Goal: Task Accomplishment & Management: Manage account settings

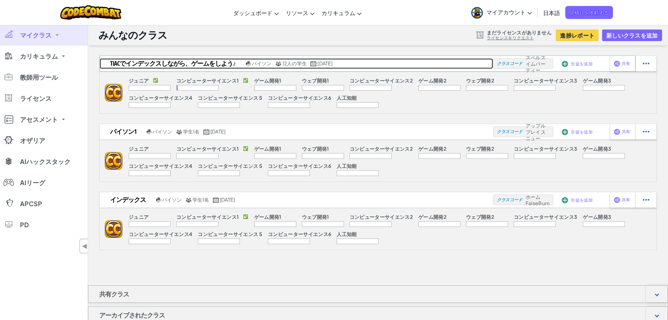
click at [211, 60] on font "Tiacでインデックスしながら、ゲームをしよう♪" at bounding box center [173, 63] width 126 height 9
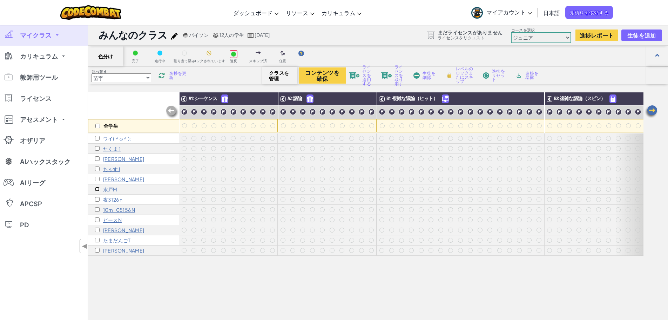
click at [96, 189] on input "checkbox" at bounding box center [97, 189] width 5 height 5
checkbox input "true"
click at [110, 190] on font "水戸M" at bounding box center [110, 189] width 14 height 6
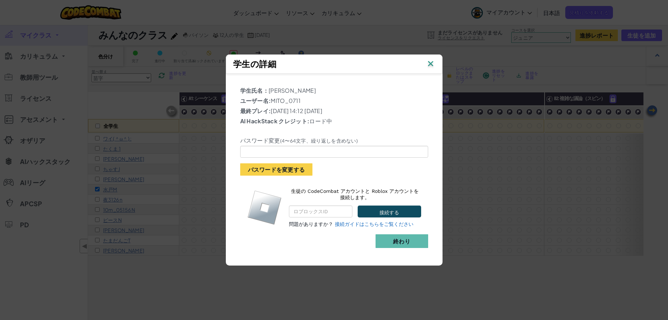
click at [435, 63] on div "学生の詳細" at bounding box center [334, 63] width 217 height 19
click at [431, 62] on img at bounding box center [430, 64] width 9 height 11
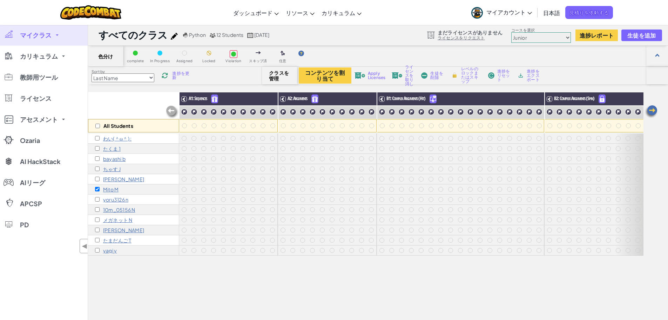
click at [186, 74] on span "進捗を更新" at bounding box center [181, 75] width 19 height 8
click at [566, 37] on select "Junior コンピュータサイエンスの基本 ゲーム開発1 ウェブ開発１ コンピューターサイエンス２ ゲーム開発２ ウェブ開発２ コンピューターサイエンス３ ゲ…" at bounding box center [541, 37] width 60 height 11
click at [511, 32] on select "Junior コンピュータサイエンスの基本 ゲーム開発1 ウェブ開発１ コンピューターサイエンス２ ゲーム開発２ ウェブ開発２ コンピューターサイエンス３ ゲ…" at bounding box center [541, 37] width 60 height 11
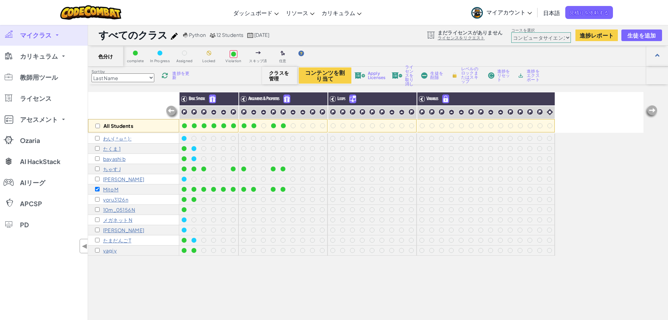
click at [566, 39] on select "Junior コンピュータサイエンスの基本 ゲーム開発1 ウェブ開発１ コンピューターサイエンス２ ゲーム開発２ ウェブ開発２ コンピューターサイエンス３ ゲ…" at bounding box center [541, 37] width 60 height 11
select select "65f32b6c87c07dbeb5ba1936"
click at [511, 32] on select "Junior コンピュータサイエンスの基本 ゲーム開発1 ウェブ開発１ コンピューターサイエンス２ ゲーム開発２ ウェブ開発２ コンピューターサイエンス３ ゲ…" at bounding box center [541, 37] width 60 height 11
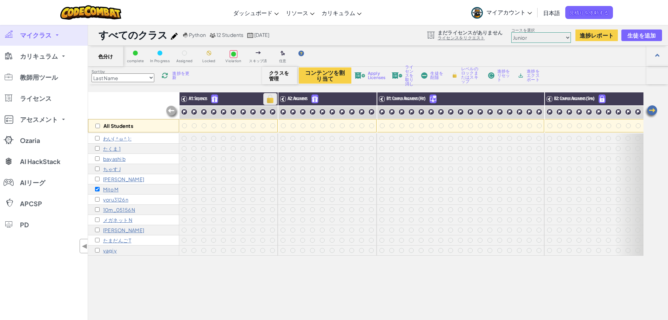
click at [270, 98] on img at bounding box center [270, 99] width 12 height 11
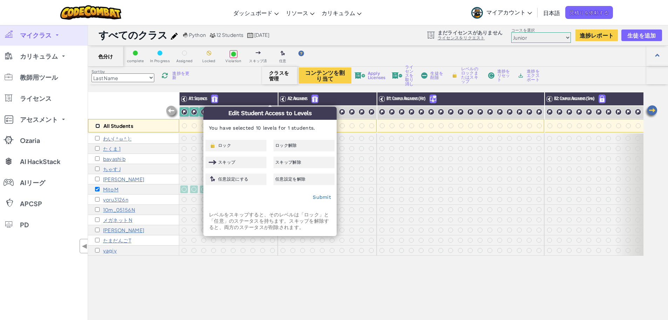
click at [99, 126] on input "checkbox" at bounding box center [97, 125] width 5 height 5
checkbox input "true"
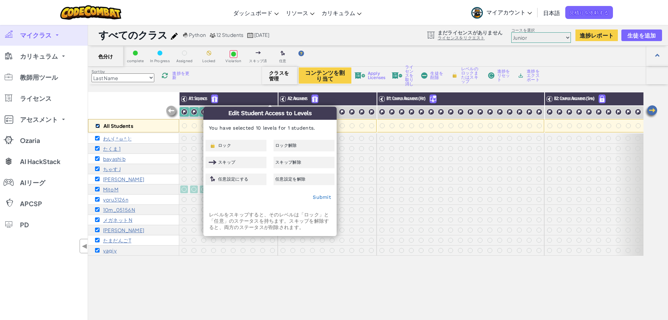
checkbox input "true"
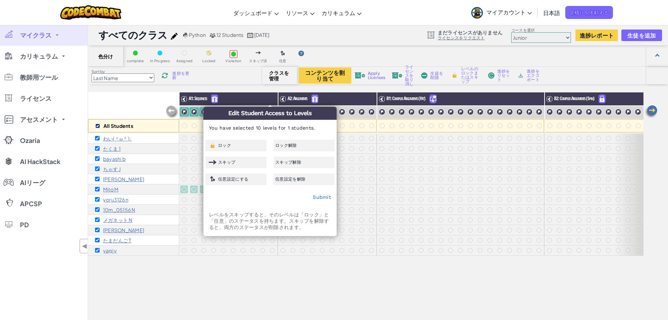
checkbox input "true"
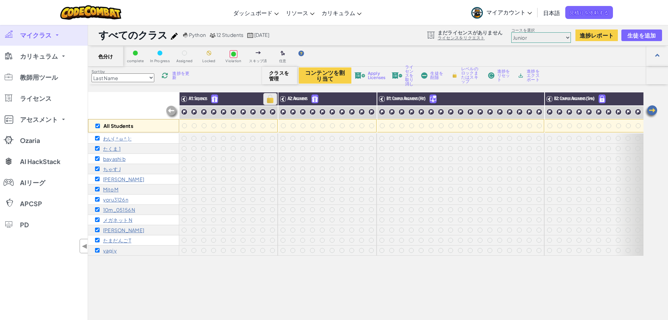
click at [274, 99] on img at bounding box center [270, 99] width 12 height 11
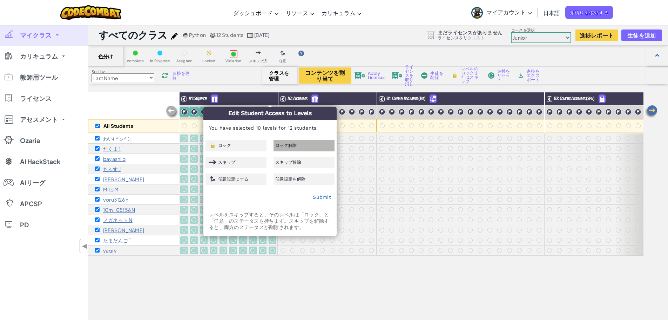
click at [287, 145] on span "ロック解除" at bounding box center [286, 145] width 22 height 4
click at [286, 141] on div "ロック解除" at bounding box center [304, 146] width 61 height 12
click at [319, 195] on link "Submit" at bounding box center [322, 197] width 18 height 6
checkbox input "false"
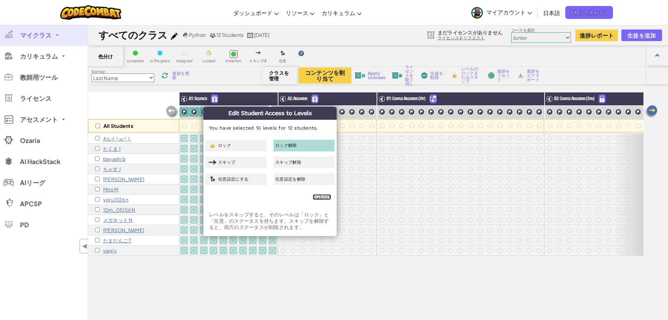
checkbox input "false"
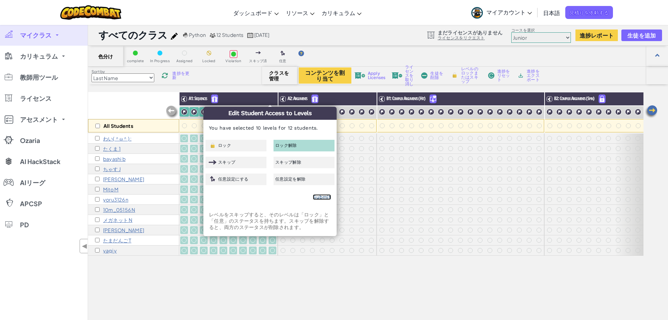
checkbox input "false"
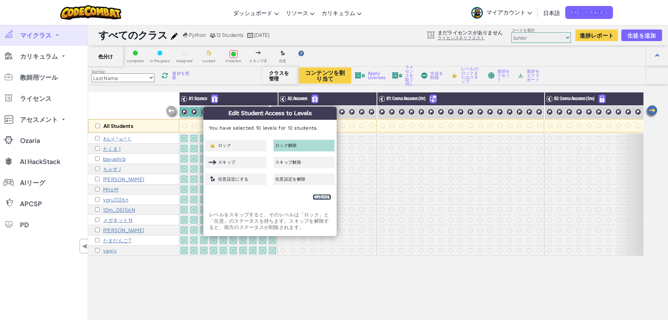
checkbox input "false"
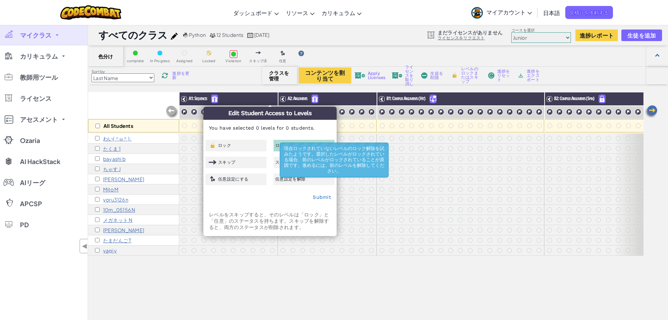
click at [286, 280] on div "All Students A1: Sequences A2: Arguments B1: Complex Arguments (Hit) B2: Comple…" at bounding box center [366, 234] width 556 height 284
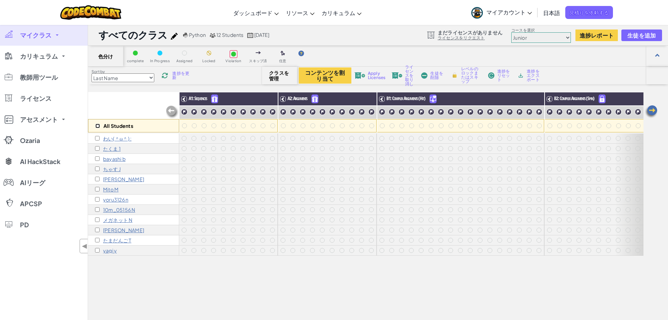
click at [98, 123] on input "checkbox" at bounding box center [97, 125] width 5 height 5
checkbox input "true"
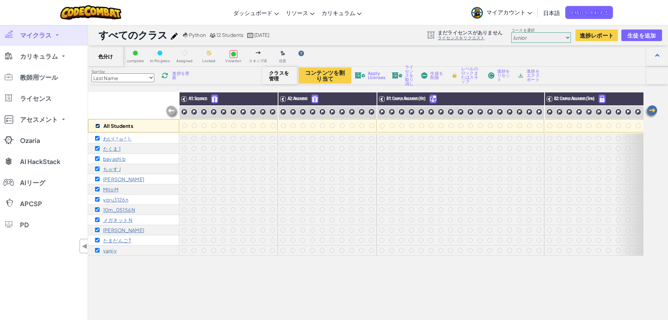
checkbox input "true"
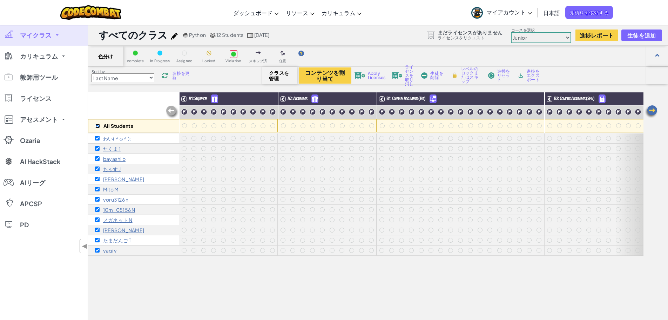
checkbox input "true"
click at [369, 98] on img at bounding box center [369, 99] width 12 height 11
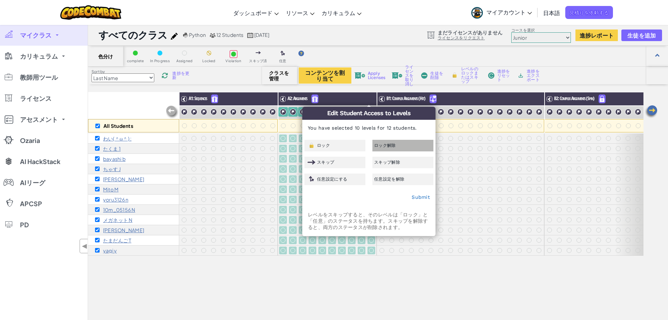
click at [389, 143] on div "ロック解除" at bounding box center [402, 146] width 61 height 12
click at [389, 142] on div "ロック解除" at bounding box center [402, 146] width 61 height 12
click at [422, 199] on link "Submit" at bounding box center [421, 197] width 18 height 6
checkbox input "false"
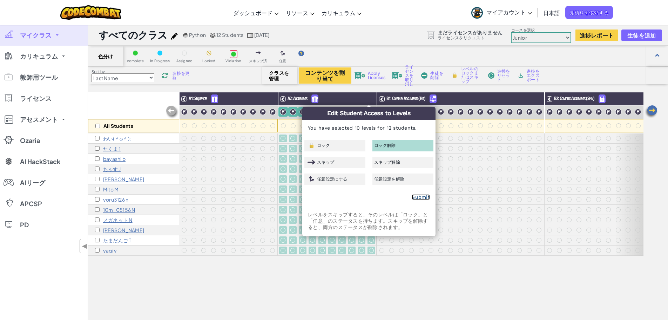
checkbox input "false"
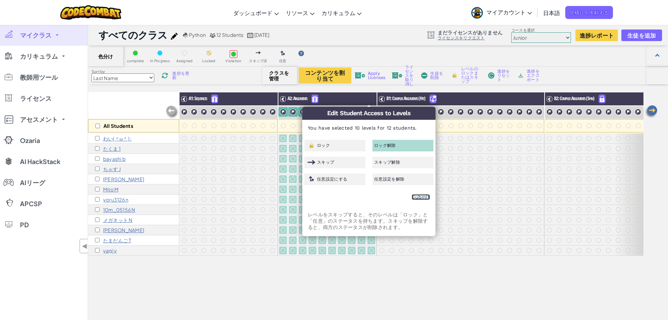
checkbox input "false"
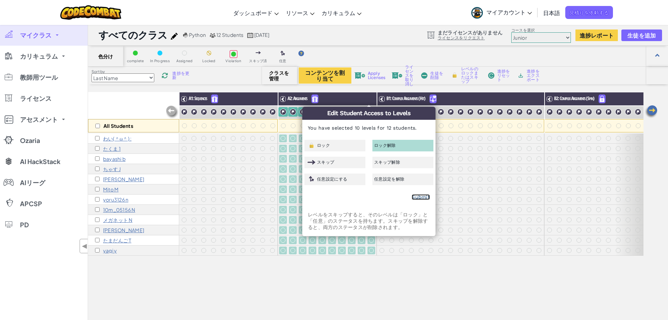
checkbox input "false"
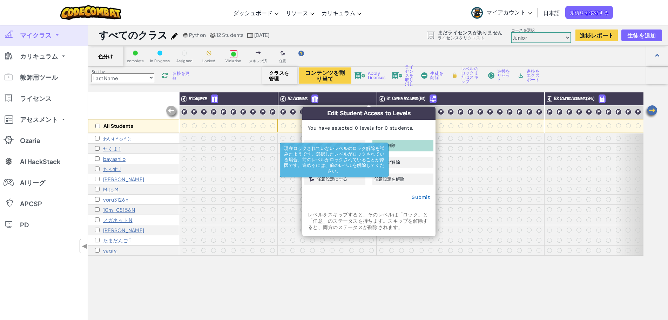
click at [263, 270] on div "All Students A1: Sequences A2: Arguments B1: Complex Arguments (Hit) B2: Comple…" at bounding box center [366, 234] width 556 height 284
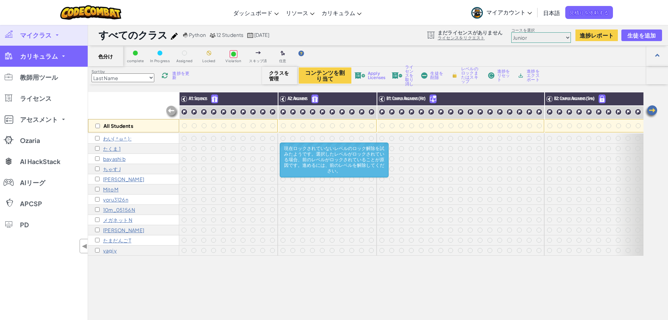
click at [57, 55] on span "カリキュラム" at bounding box center [39, 56] width 38 height 6
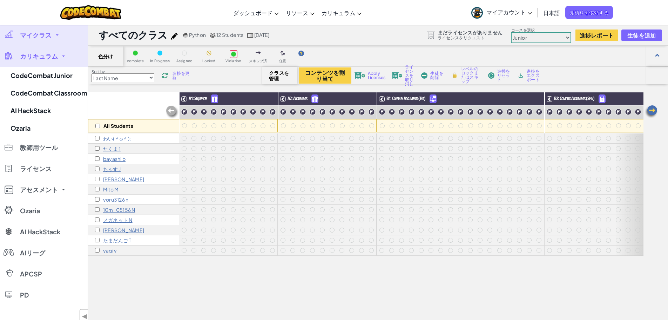
click at [566, 36] on select "Junior コンピュータサイエンスの基本 ゲーム開発1 ウェブ開発１ コンピューターサイエンス２ ゲーム開発２ ウェブ開発２ コンピューターサイエンス３ ゲ…" at bounding box center [541, 37] width 60 height 11
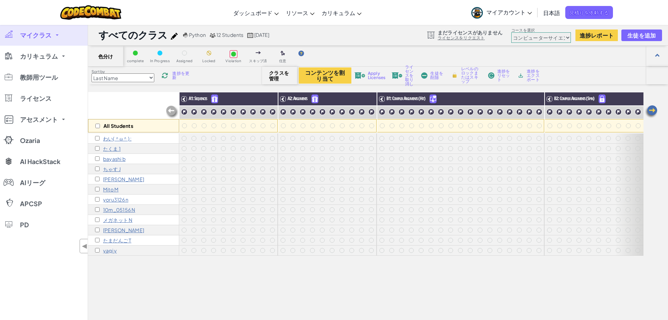
click at [511, 32] on select "Junior コンピュータサイエンスの基本 ゲーム開発1 ウェブ開発１ コンピューターサイエンス２ ゲーム開発２ ウェブ開発２ コンピューターサイエンス３ ゲ…" at bounding box center [541, 37] width 60 height 11
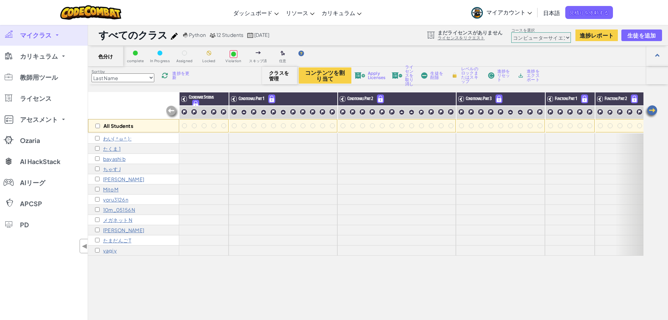
click at [569, 38] on select "Junior コンピュータサイエンスの基本 ゲーム開発1 ウェブ開発１ コンピューターサイエンス２ ゲーム開発２ ウェブ開発２ コンピューターサイエンス３ ゲ…" at bounding box center [541, 37] width 60 height 11
click at [511, 32] on select "Junior コンピュータサイエンスの基本 ゲーム開発1 ウェブ開発１ コンピューターサイエンス２ ゲーム開発２ ウェブ開発２ コンピューターサイエンス３ ゲ…" at bounding box center [541, 37] width 60 height 11
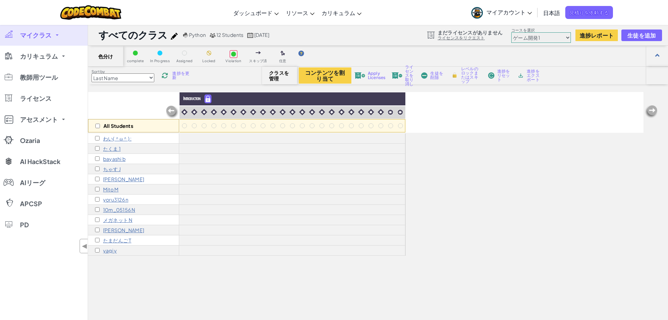
click at [570, 38] on select "Junior コンピュータサイエンスの基本 ゲーム開発1 ウェブ開発１ コンピューターサイエンス２ ゲーム開発２ ウェブ開発２ コンピューターサイエンス３ ゲ…" at bounding box center [541, 37] width 60 height 11
select select "65f32b6c87c07dbeb5ba1936"
click at [511, 32] on select "Junior コンピュータサイエンスの基本 ゲーム開発1 ウェブ開発１ コンピューターサイエンス２ ゲーム開発２ ウェブ開発２ コンピューターサイエンス３ ゲ…" at bounding box center [541, 37] width 60 height 11
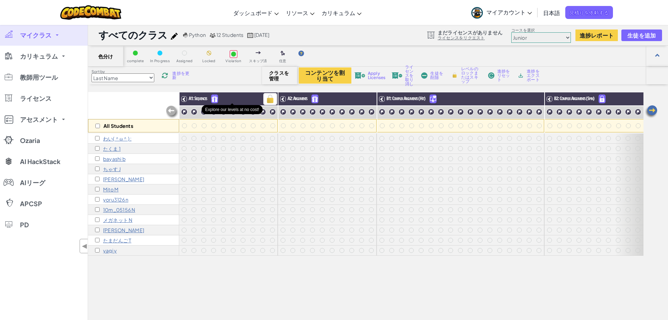
click at [218, 99] on img at bounding box center [214, 99] width 6 height 8
drag, startPoint x: 98, startPoint y: 126, endPoint x: 247, endPoint y: 108, distance: 149.4
click at [99, 126] on input "checkbox" at bounding box center [97, 125] width 5 height 5
checkbox input "true"
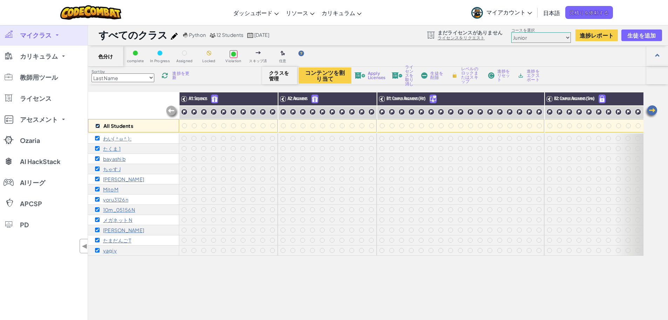
checkbox input "true"
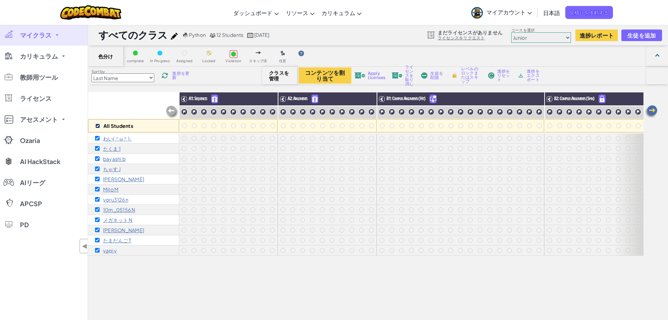
checkbox input "true"
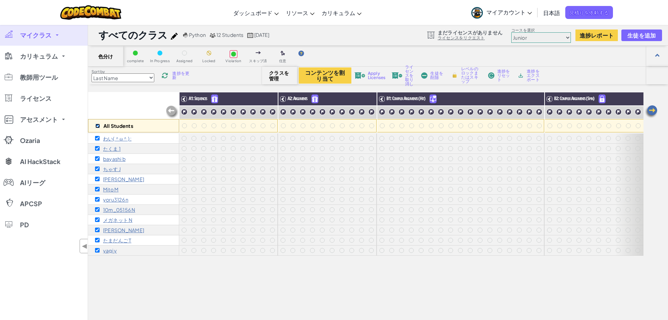
checkbox input "true"
click at [218, 99] on img at bounding box center [214, 99] width 6 height 8
click at [271, 99] on img at bounding box center [270, 99] width 12 height 11
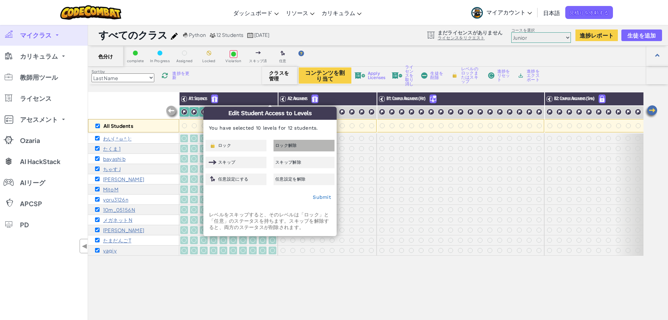
click at [285, 145] on span "ロック解除" at bounding box center [286, 145] width 22 height 4
click at [329, 197] on link "Submit" at bounding box center [322, 197] width 18 height 6
checkbox input "false"
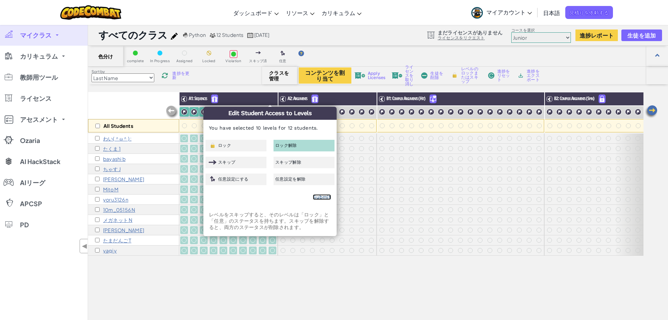
checkbox input "false"
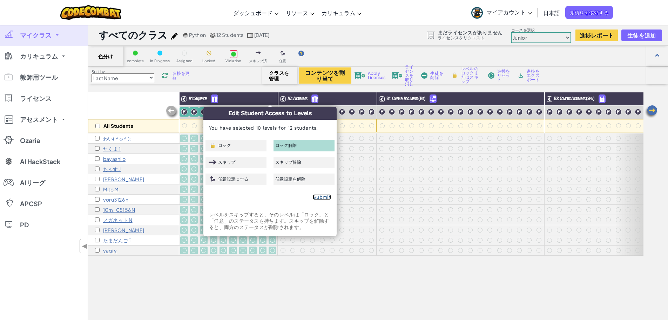
checkbox input "false"
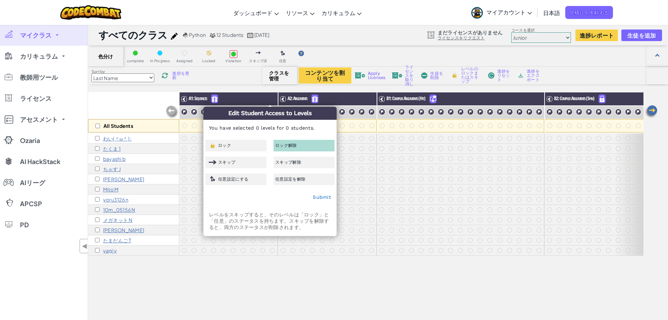
click at [178, 73] on span "進捗を更新" at bounding box center [181, 75] width 19 height 8
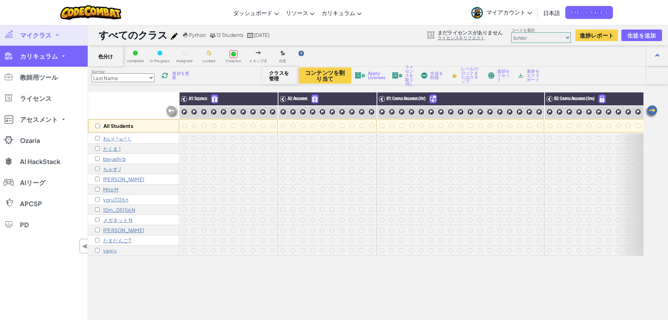
click at [61, 60] on link "カリキュラム" at bounding box center [44, 56] width 88 height 21
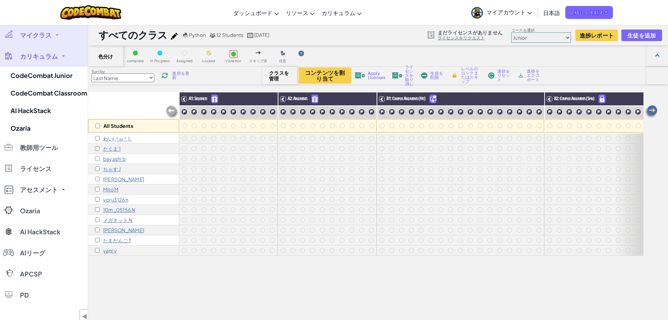
click at [47, 58] on span "カリキュラム" at bounding box center [39, 56] width 38 height 6
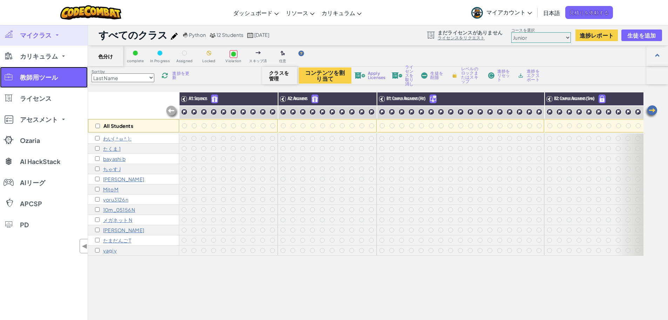
click at [41, 80] on span "教師用ツール" at bounding box center [39, 77] width 38 height 6
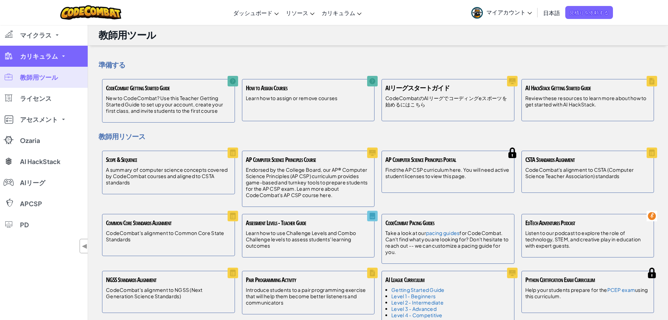
click at [54, 54] on span "カリキュラム" at bounding box center [39, 56] width 38 height 6
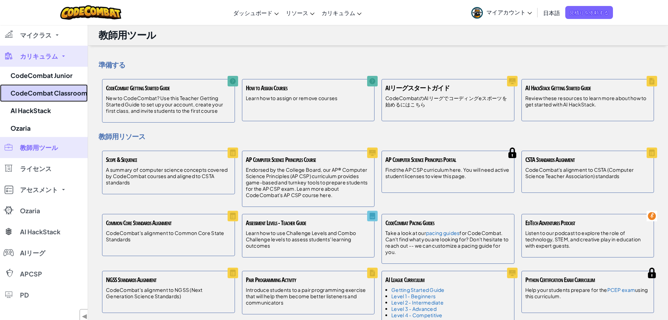
click at [67, 92] on link "CodeCombat Classroom" at bounding box center [44, 93] width 88 height 18
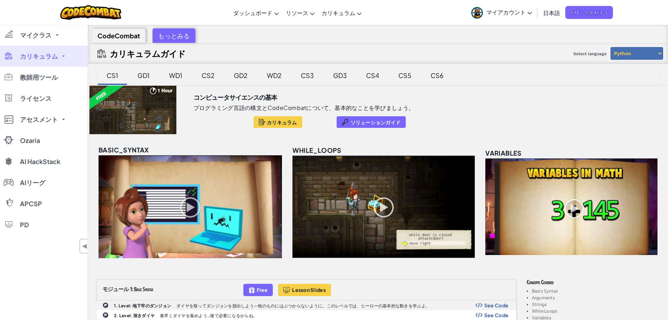
click at [553, 13] on span "日本語" at bounding box center [551, 12] width 17 height 7
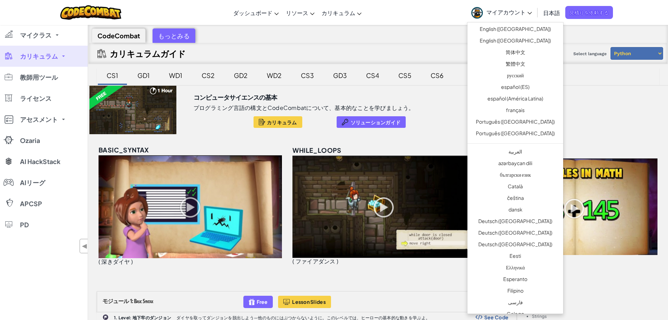
click at [553, 13] on span "日本語" at bounding box center [551, 12] width 17 height 7
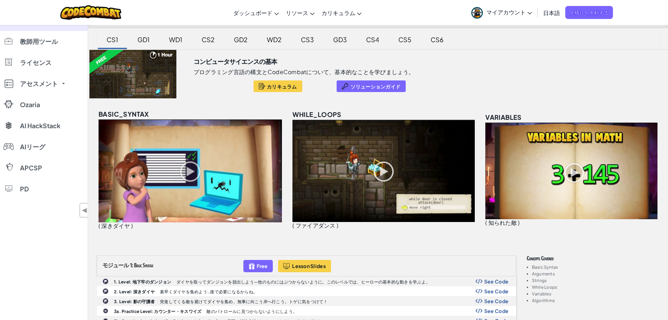
scroll to position [105, 0]
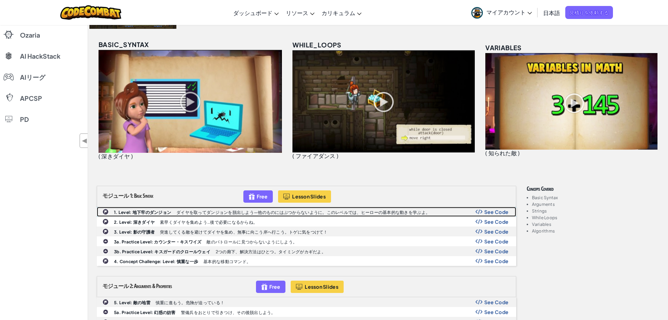
click at [181, 210] on p "ダイヤを取ってダンジョンを脱出しよう—他のものにはぶつからないように。このレベルでは、ヒーローの基本的な動きを学ぶよ。" at bounding box center [303, 212] width 254 height 5
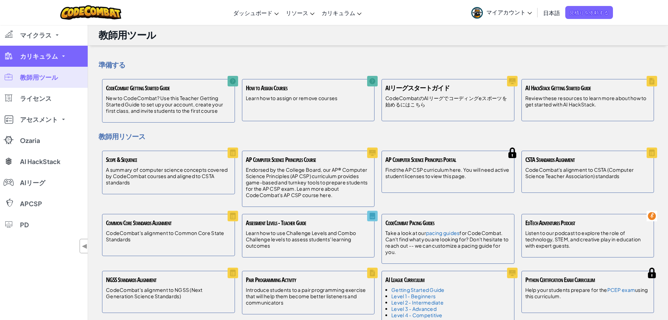
click at [36, 54] on span "カリキュラム" at bounding box center [39, 56] width 38 height 6
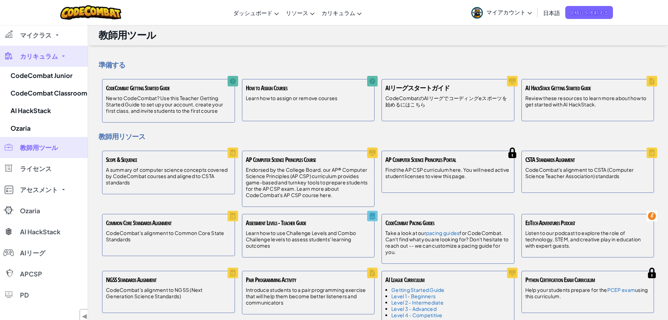
click at [65, 56] on link "カリキュラム" at bounding box center [44, 56] width 88 height 21
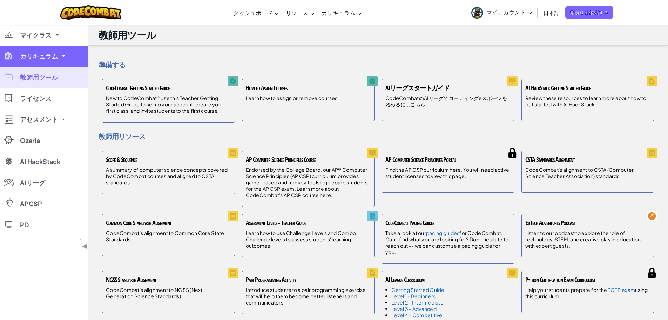
click at [58, 61] on link "カリキュラム" at bounding box center [44, 56] width 88 height 21
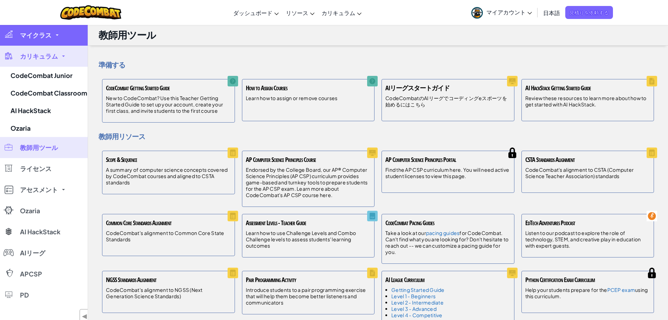
click at [53, 32] on link "マイクラス" at bounding box center [44, 35] width 88 height 21
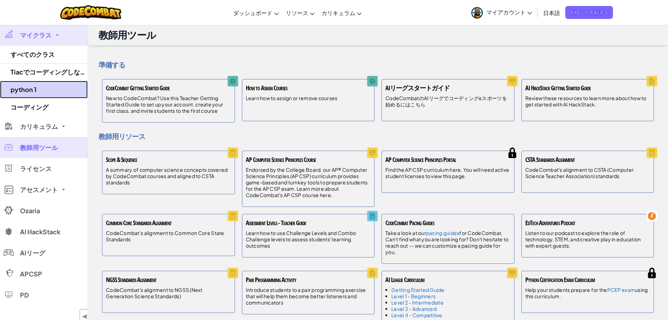
click at [32, 87] on link "python 1" at bounding box center [44, 90] width 88 height 18
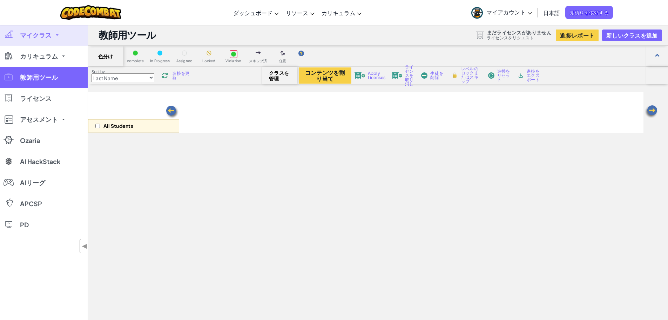
select select "560f1a9f22961295f9427742"
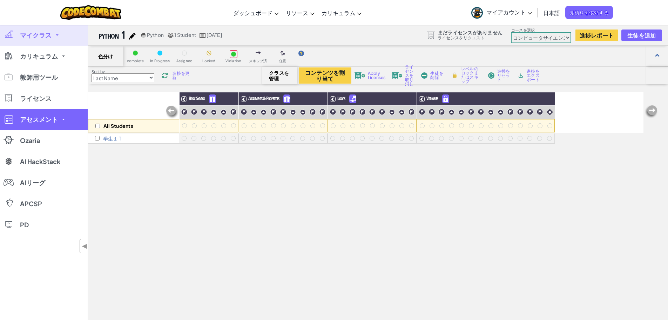
click at [54, 116] on span "アセスメント" at bounding box center [39, 119] width 38 height 6
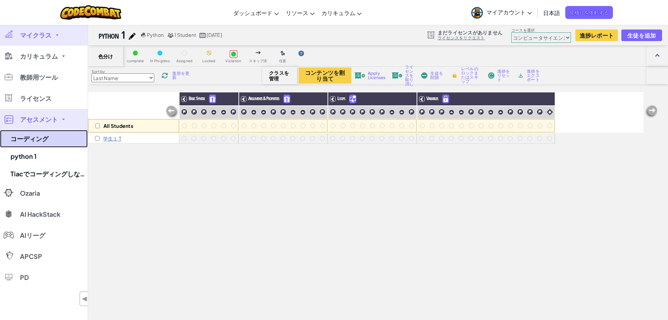
click at [52, 139] on link "コーディング" at bounding box center [44, 139] width 88 height 18
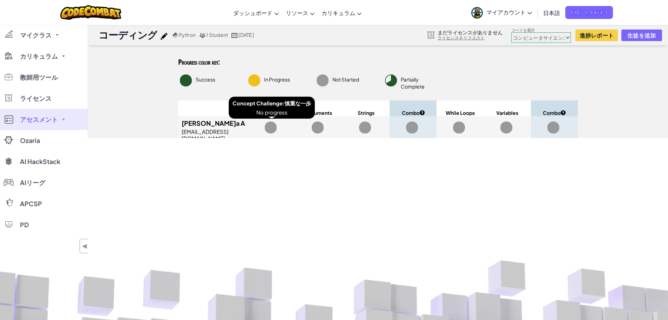
click at [273, 127] on span at bounding box center [271, 127] width 12 height 12
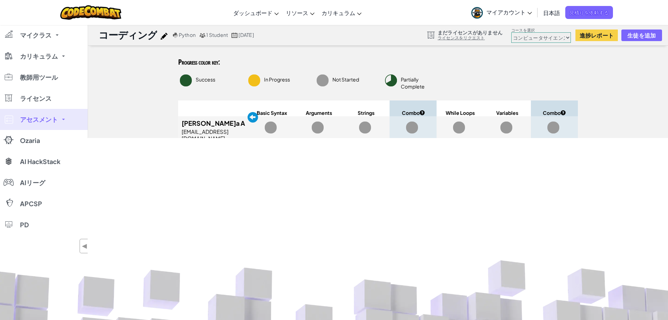
click at [68, 120] on link "アセスメント" at bounding box center [44, 119] width 88 height 21
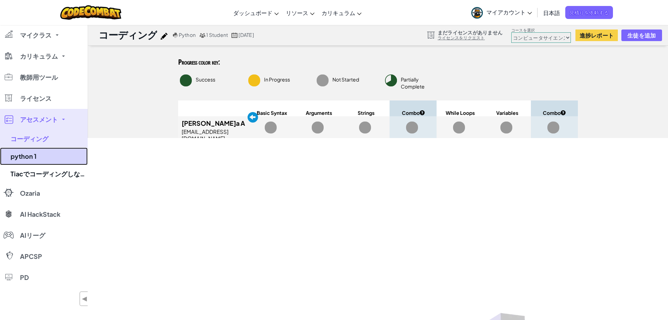
click at [62, 155] on link "python 1" at bounding box center [44, 156] width 88 height 18
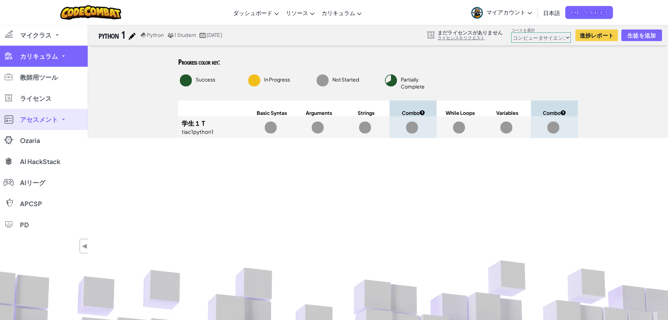
click at [47, 49] on link "カリキュラム" at bounding box center [44, 56] width 88 height 21
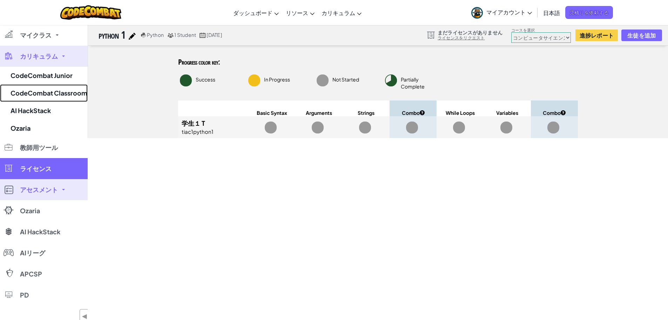
click at [66, 93] on link "CodeCombat Classroom" at bounding box center [44, 93] width 88 height 18
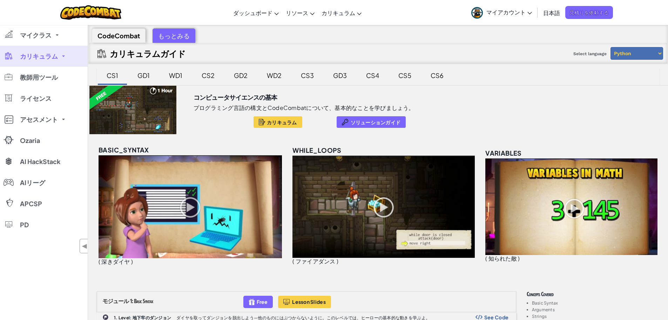
click at [659, 53] on select "Python JavaScript" at bounding box center [637, 53] width 53 height 13
click at [55, 61] on link "カリキュラム" at bounding box center [44, 56] width 88 height 21
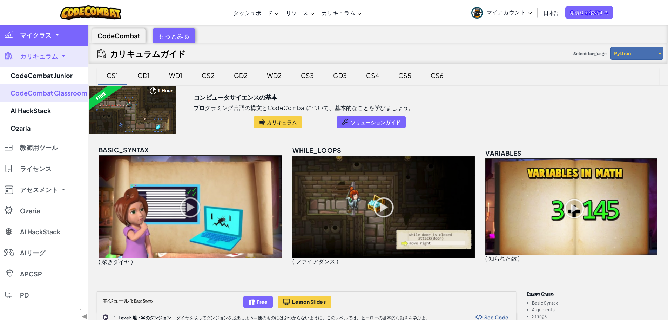
click at [53, 36] on link "マイクラス" at bounding box center [44, 35] width 88 height 21
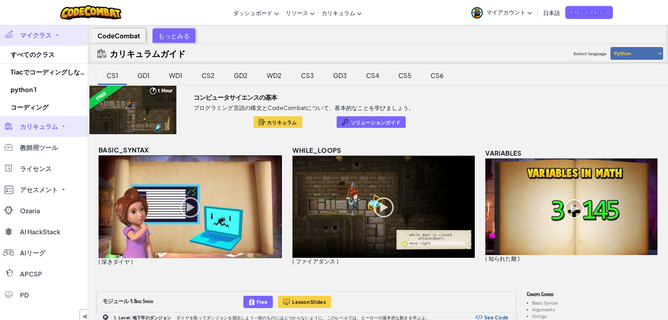
click at [50, 34] on span "マイクラス" at bounding box center [36, 35] width 32 height 6
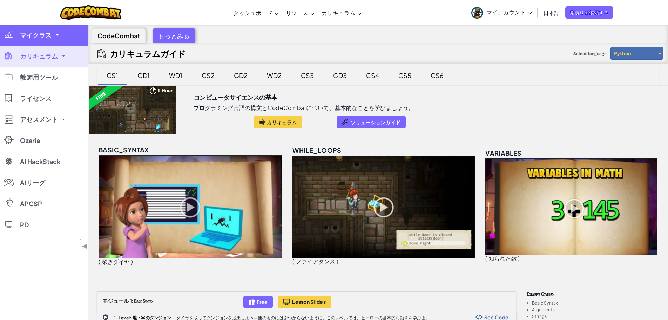
click at [52, 31] on link "マイクラス" at bounding box center [44, 35] width 88 height 21
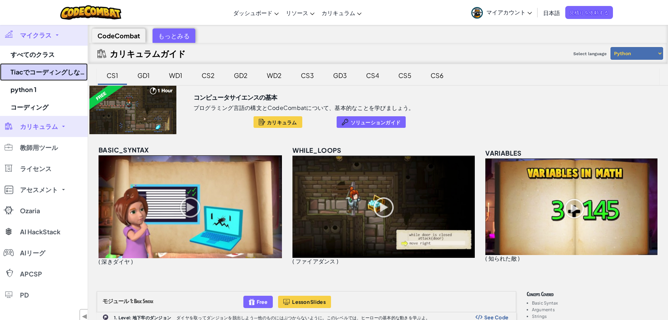
click at [37, 71] on link "Tiacでコーディングしながら、ゲームをしよう♪" at bounding box center [44, 72] width 88 height 18
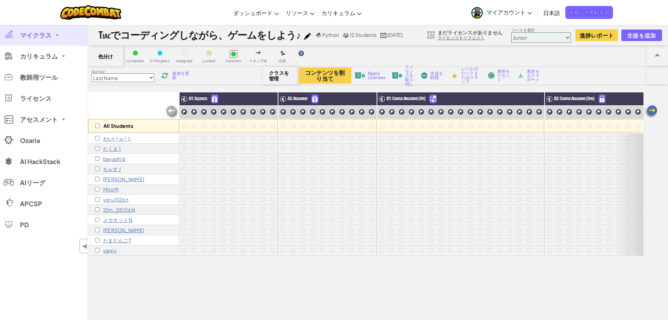
click at [169, 75] on img at bounding box center [164, 75] width 9 height 6
click at [99, 124] on input "checkbox" at bounding box center [97, 125] width 5 height 5
checkbox input "true"
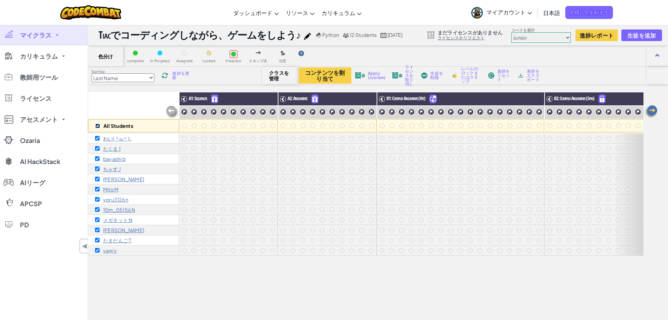
checkbox input "true"
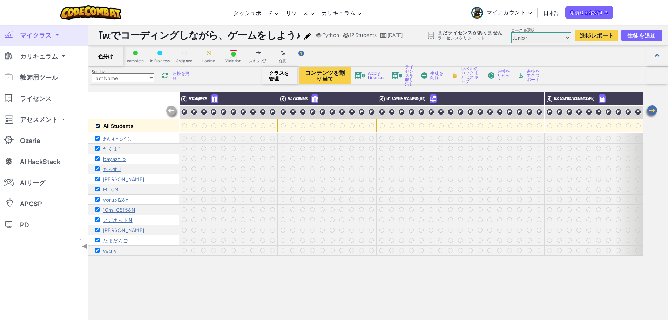
checkbox input "true"
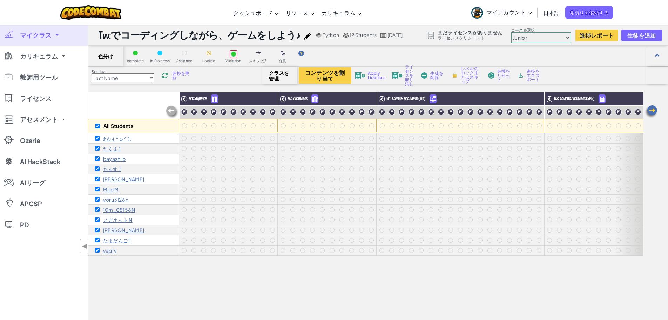
click at [166, 74] on img at bounding box center [164, 75] width 9 height 6
click at [571, 36] on select "Junior コンピュータサイエンスの基本 ゲーム開発1 ウェブ開発１ コンピューターサイエンス２ ゲーム開発２ ウェブ開発２ コンピューターサイエンス３ ゲ…" at bounding box center [541, 37] width 60 height 11
select select "560f1a9f22961295f9427742"
click at [526, 32] on select "Junior コンピュータサイエンスの基本 ゲーム開発1 ウェブ開発１ コンピューターサイエンス２ ゲーム開発２ ウェブ開発２ コンピューターサイエンス３ ゲ…" at bounding box center [541, 37] width 60 height 11
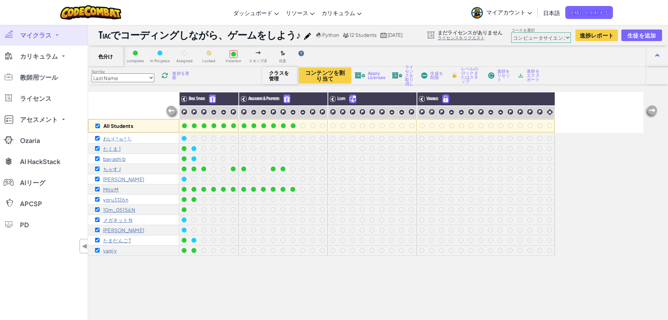
click at [160, 56] on div at bounding box center [160, 53] width 8 height 8
click at [162, 51] on div at bounding box center [160, 53] width 8 height 8
click at [43, 51] on link "カリキュラム" at bounding box center [44, 56] width 88 height 21
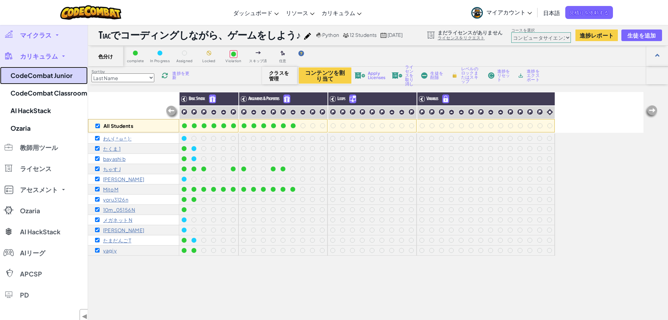
click at [50, 76] on link "CodeCombat Junior" at bounding box center [44, 76] width 88 height 18
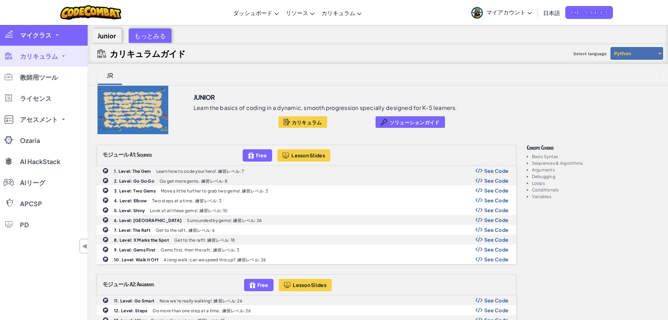
click at [45, 35] on span "マイクラス" at bounding box center [36, 35] width 32 height 6
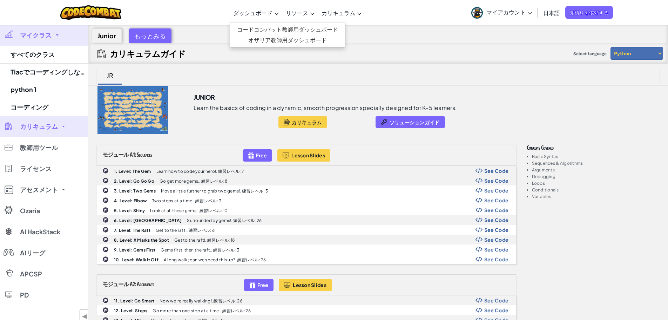
click at [261, 8] on link "ダッシュボード" at bounding box center [256, 12] width 53 height 19
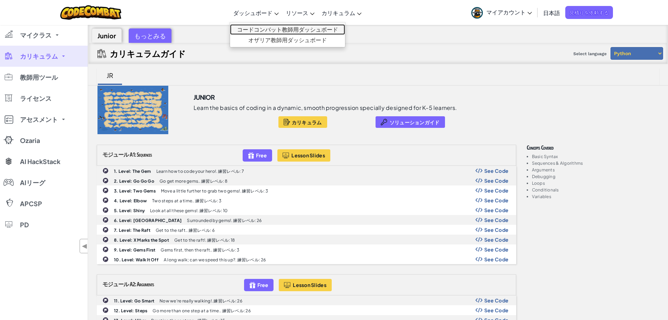
click at [253, 28] on link "コードコンバット教師用ダッシュボード" at bounding box center [287, 29] width 115 height 11
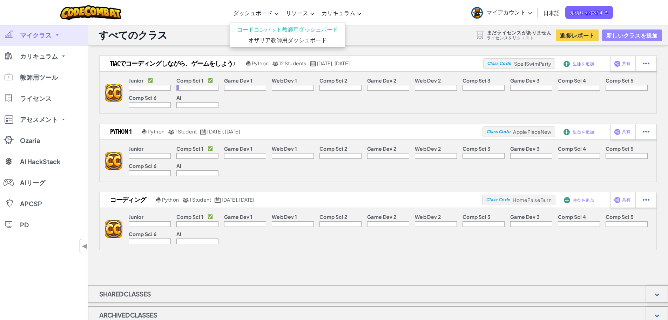
click at [620, 33] on button "新しいクラスを追加" at bounding box center [632, 35] width 60 height 12
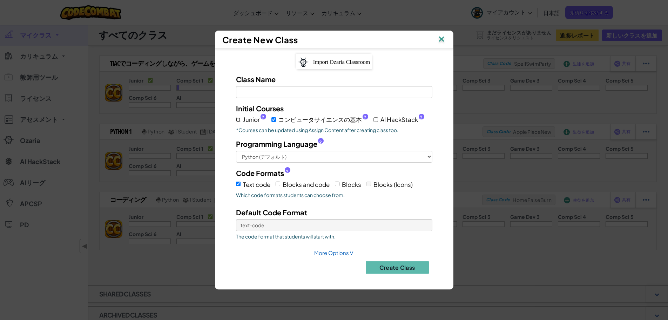
click at [237, 120] on input "Junior ?" at bounding box center [238, 119] width 5 height 5
checkbox input "true"
click at [274, 120] on input "コンピュータサイエンスの基本 ?" at bounding box center [273, 119] width 5 height 5
checkbox input "false"
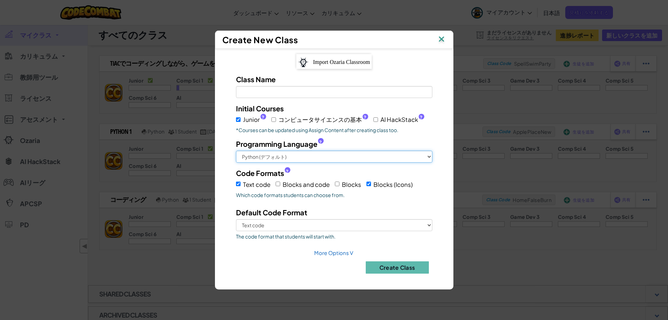
click at [318, 158] on select "Python (デフォルト) JavaScript C++ Java (実験的)" at bounding box center [334, 156] width 196 height 12
select select "cpp"
click at [236, 150] on select "Python (デフォルト) JavaScript C++ Java (実験的)" at bounding box center [334, 156] width 196 height 12
click at [276, 186] on label "Blocks and code" at bounding box center [303, 184] width 54 height 11
click at [273, 120] on input "コンピュータサイエンスの基本 ?" at bounding box center [273, 119] width 5 height 5
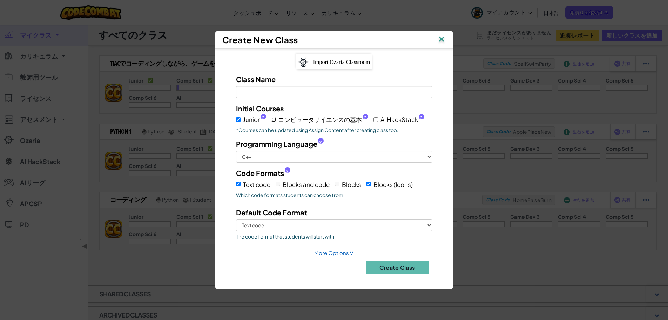
checkbox input "true"
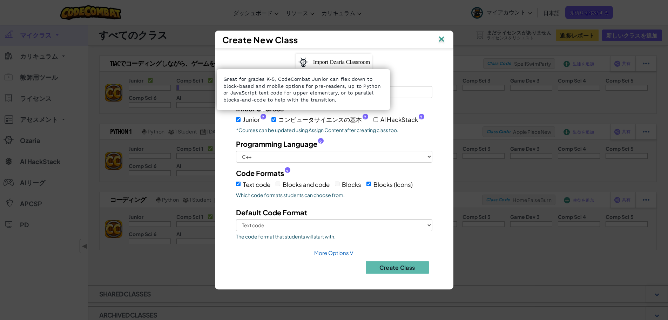
click at [262, 116] on span "?" at bounding box center [263, 117] width 3 height 6
click at [241, 117] on input "Junior ?" at bounding box center [238, 119] width 5 height 5
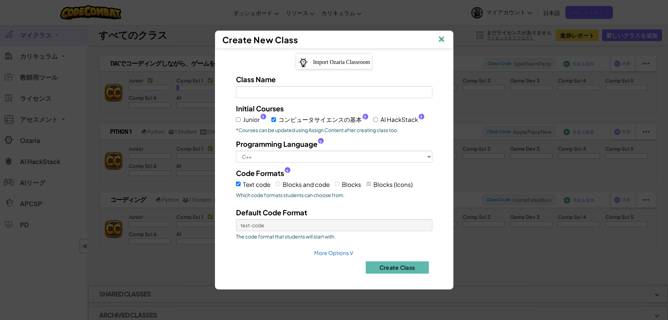
click at [262, 116] on span "?" at bounding box center [263, 117] width 3 height 6
click at [241, 117] on input "Junior ?" at bounding box center [238, 119] width 5 height 5
checkbox input "true"
click at [358, 228] on select "Text code Blocks (Icons)" at bounding box center [334, 225] width 196 height 12
select select "blocks-icons"
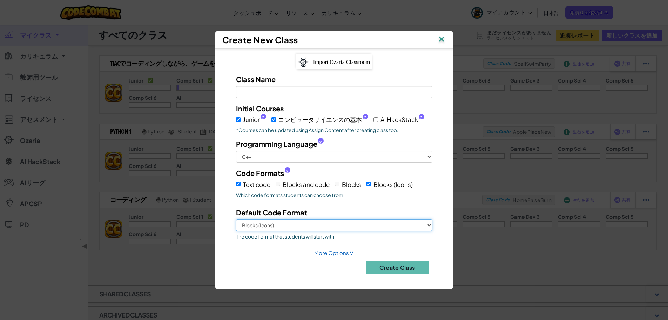
click at [236, 219] on select "Text code Blocks (Icons)" at bounding box center [334, 225] width 196 height 12
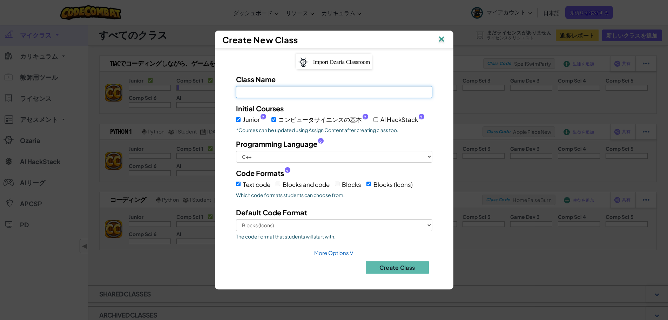
click at [264, 92] on input "Class Name Field is required" at bounding box center [334, 92] width 196 height 12
click at [273, 120] on input "コンピュータサイエンスの基本 ?" at bounding box center [273, 119] width 5 height 5
checkbox input "false"
click at [278, 93] on input "Class Name Field is required" at bounding box center [334, 92] width 196 height 12
type input "t"
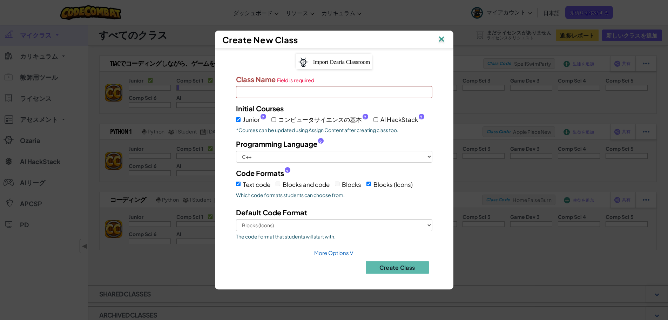
type input "t"
type input "Tiac でコーディングしよう♪"
click at [283, 188] on span "Blocks and code" at bounding box center [306, 184] width 47 height 8
click at [238, 183] on input "Text code" at bounding box center [238, 183] width 5 height 5
checkbox input "false"
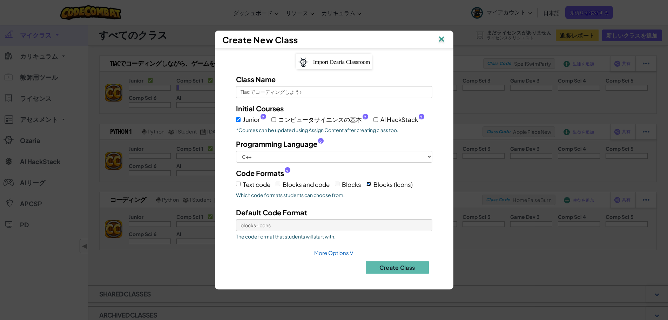
click at [369, 183] on input "Blocks (Icons)" at bounding box center [369, 183] width 5 height 5
click at [370, 184] on input "Blocks (Icons)" at bounding box center [369, 183] width 5 height 5
checkbox input "true"
click at [240, 182] on input "Text code" at bounding box center [238, 183] width 5 height 5
checkbox input "true"
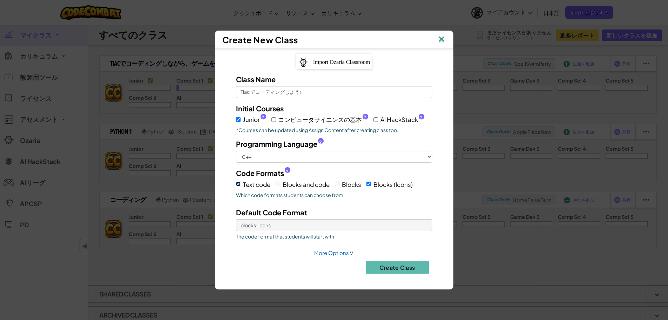
select select "blocks-icons"
click at [395, 271] on button "Create Class" at bounding box center [397, 267] width 63 height 12
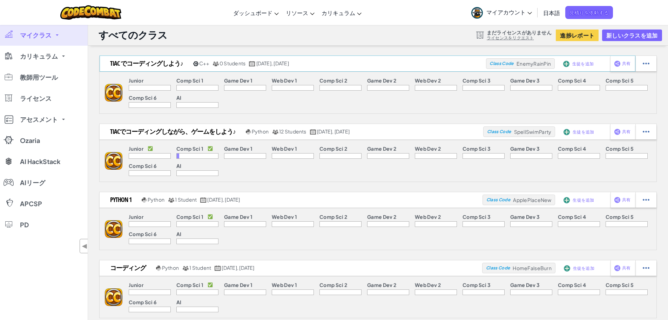
click at [567, 65] on img at bounding box center [566, 64] width 6 height 6
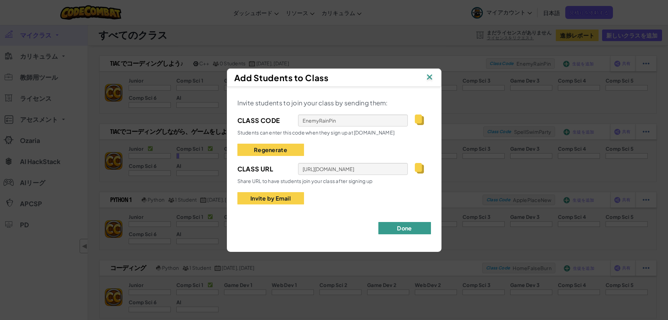
click at [401, 227] on button "Done" at bounding box center [404, 228] width 53 height 12
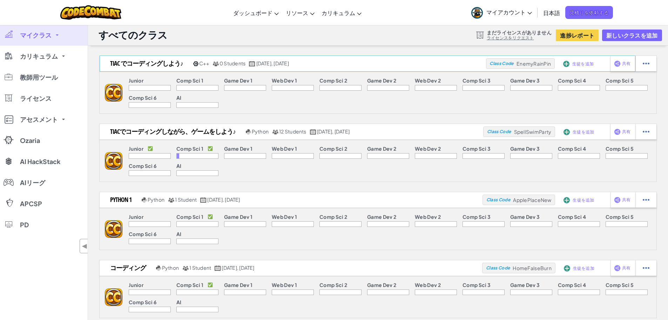
click at [574, 65] on span "生徒を追加" at bounding box center [582, 64] width 21 height 4
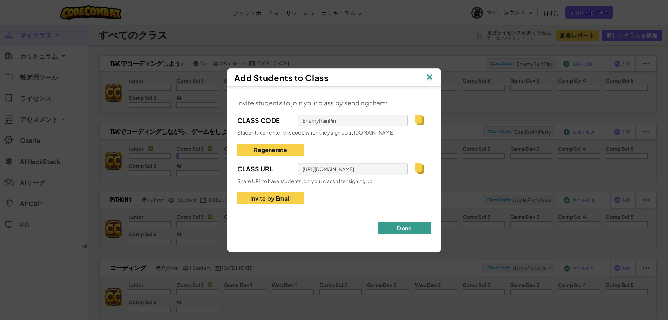
click at [404, 230] on button "Done" at bounding box center [404, 228] width 53 height 12
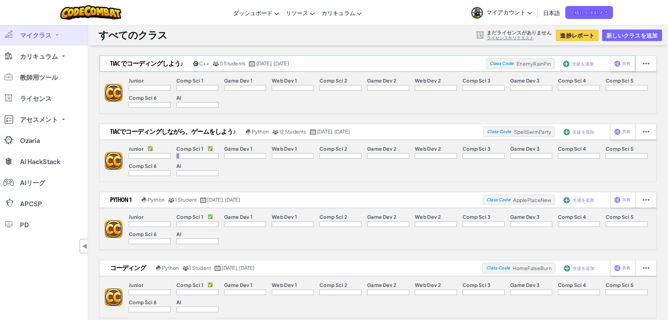
click at [567, 63] on img at bounding box center [566, 64] width 6 height 6
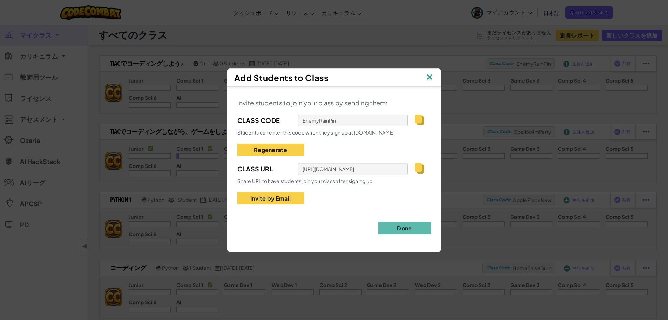
click at [415, 123] on img at bounding box center [419, 119] width 9 height 11
click at [399, 228] on button "Done" at bounding box center [404, 228] width 53 height 12
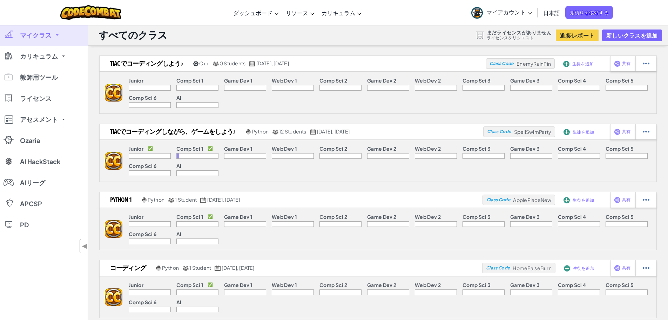
click at [166, 87] on div at bounding box center [150, 88] width 42 height 6
click at [141, 82] on p "Junior" at bounding box center [136, 81] width 15 height 6
click at [647, 63] on img at bounding box center [646, 63] width 7 height 6
select select "cpp"
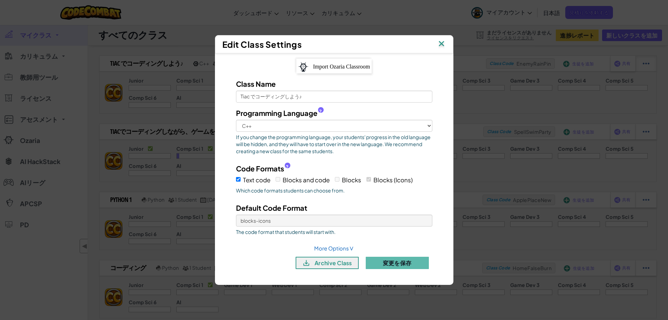
select select "blocks-icons"
click at [286, 165] on div "?" at bounding box center [288, 165] width 6 height 6
click at [446, 41] on div "Edit Class Settings" at bounding box center [334, 44] width 238 height 18
click at [443, 43] on img at bounding box center [441, 44] width 9 height 11
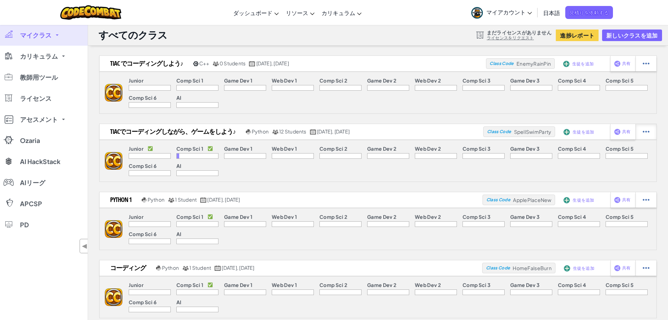
click at [645, 132] on img at bounding box center [646, 131] width 7 height 6
select select "blocks-icons"
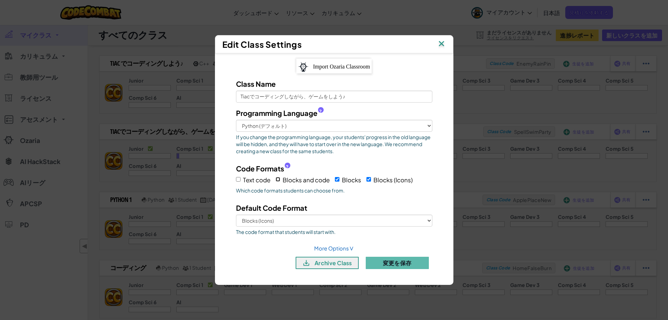
click at [278, 179] on input "Blocks and code" at bounding box center [278, 179] width 5 height 5
checkbox input "true"
click at [240, 180] on input "Text code" at bounding box center [238, 179] width 5 height 5
checkbox input "true"
click at [407, 263] on button "変更を保存" at bounding box center [397, 262] width 63 height 12
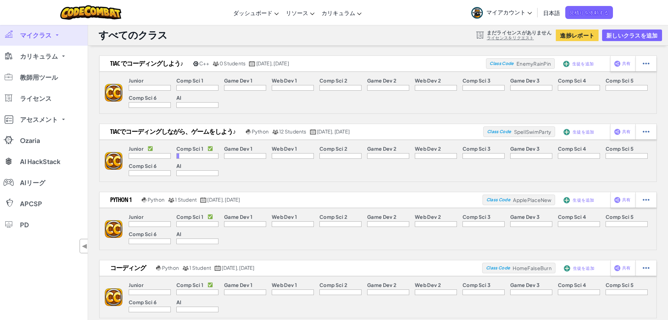
click at [136, 149] on p "Junior" at bounding box center [136, 149] width 15 height 6
click at [44, 34] on span "マイクラス" at bounding box center [36, 35] width 32 height 6
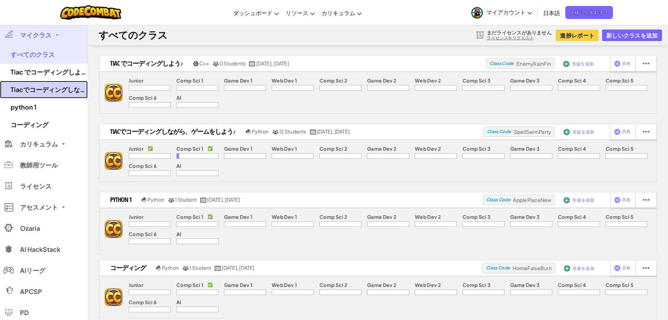
click at [48, 87] on link "Tiacでコーディングしながら、ゲームをしよう♪" at bounding box center [44, 90] width 88 height 18
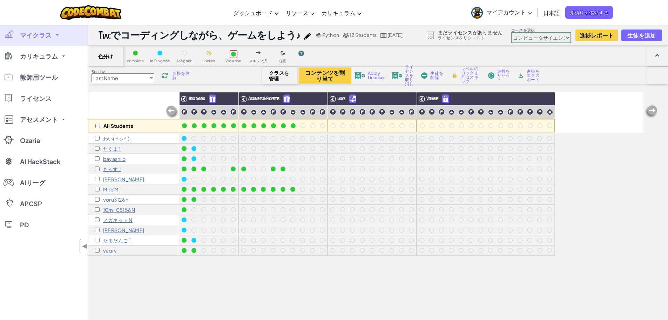
click at [151, 76] on select "Last Name first Name Progress (High to Low) Progress (Low to Hight)" at bounding box center [123, 77] width 63 height 9
click at [549, 37] on select "Junior コンピュータサイエンスの基本 ゲーム開発1 ウェブ開発１ コンピューターサイエンス２ ゲーム開発２ ウェブ開発２ コンピューターサイエンス３ ゲ…" at bounding box center [541, 37] width 60 height 11
select select "65f32b6c87c07dbeb5ba1936"
click at [526, 32] on select "Junior コンピュータサイエンスの基本 ゲーム開発1 ウェブ開発１ コンピューターサイエンス２ ゲーム開発２ ウェブ開発２ コンピューターサイエンス３ ゲ…" at bounding box center [541, 37] width 60 height 11
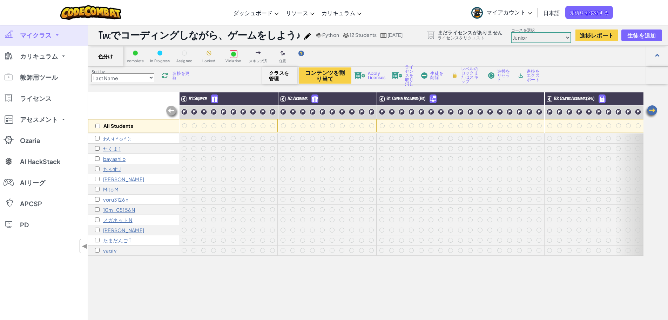
click at [177, 139] on div "わい(＾ω＾) :" at bounding box center [133, 138] width 91 height 10
click at [116, 139] on p "わい(＾ω＾) :" at bounding box center [117, 138] width 28 height 6
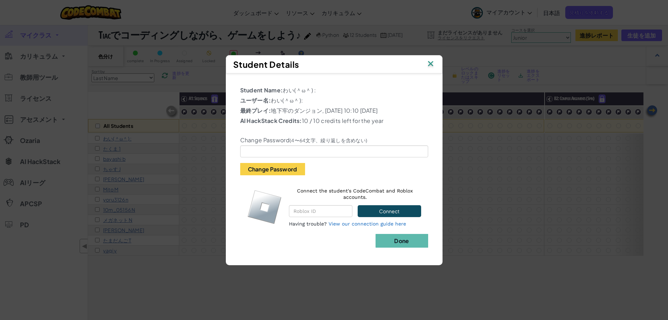
click at [433, 61] on img at bounding box center [430, 64] width 9 height 11
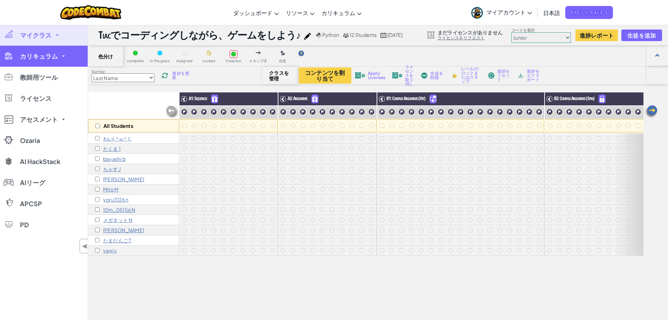
click at [43, 59] on span "カリキュラム" at bounding box center [39, 56] width 38 height 6
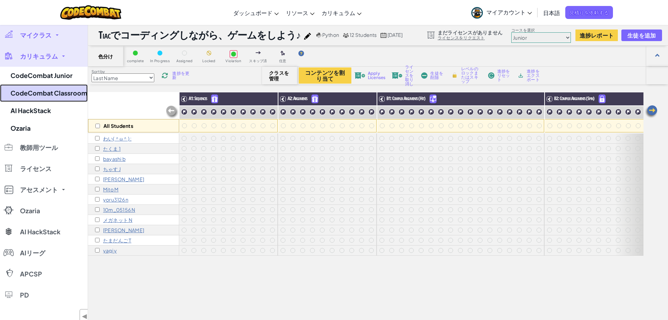
click at [52, 95] on link "CodeCombat Classroom" at bounding box center [44, 93] width 88 height 18
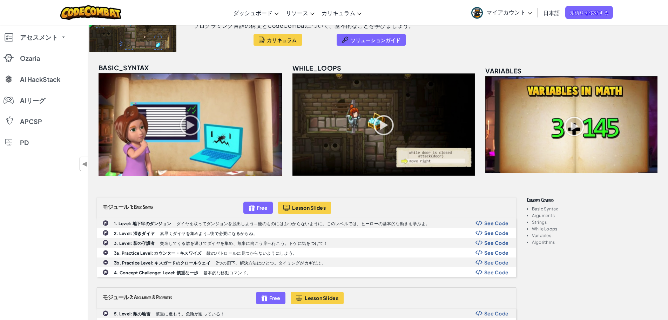
scroll to position [105, 0]
